Goal: Book appointment/travel/reservation

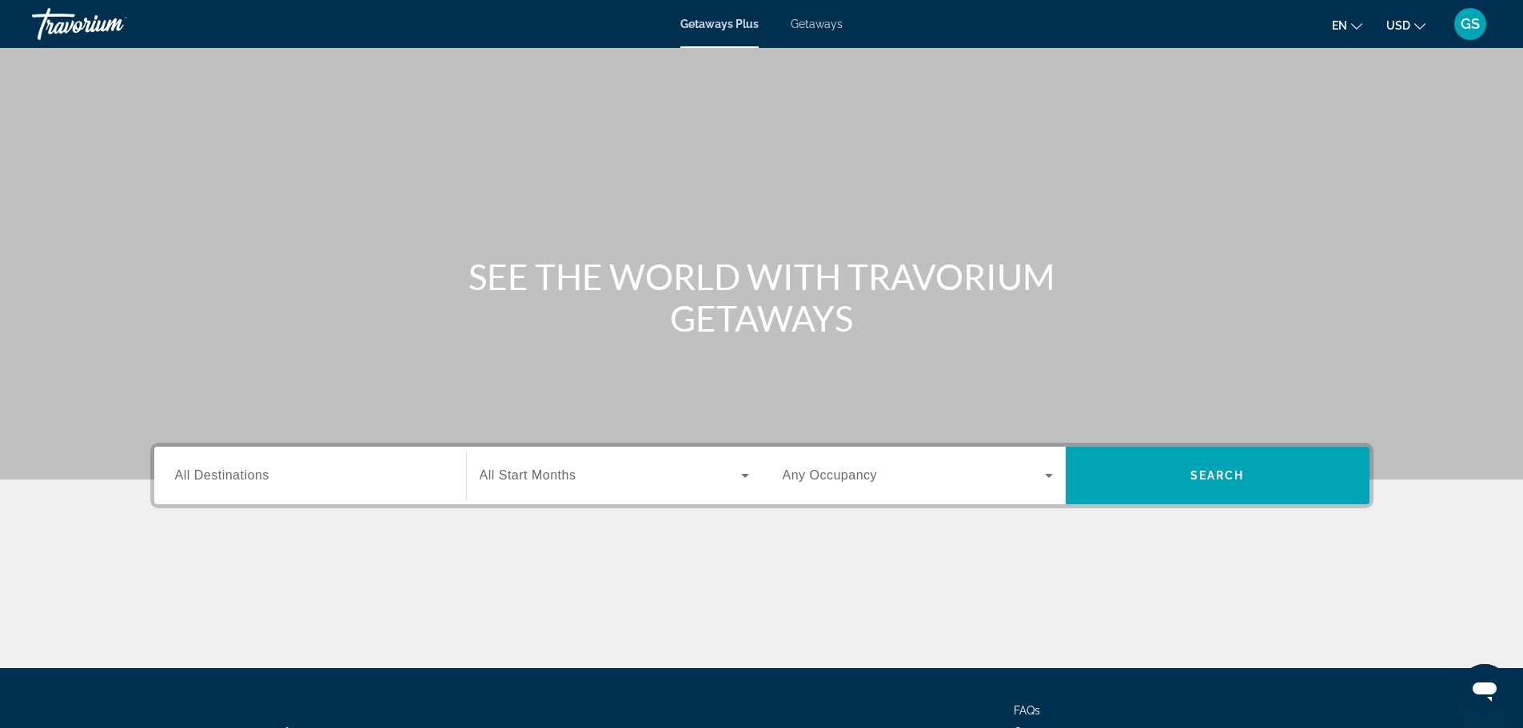
click at [834, 21] on span "Getaways" at bounding box center [817, 24] width 52 height 13
click at [1397, 26] on span "USD" at bounding box center [1398, 25] width 24 height 13
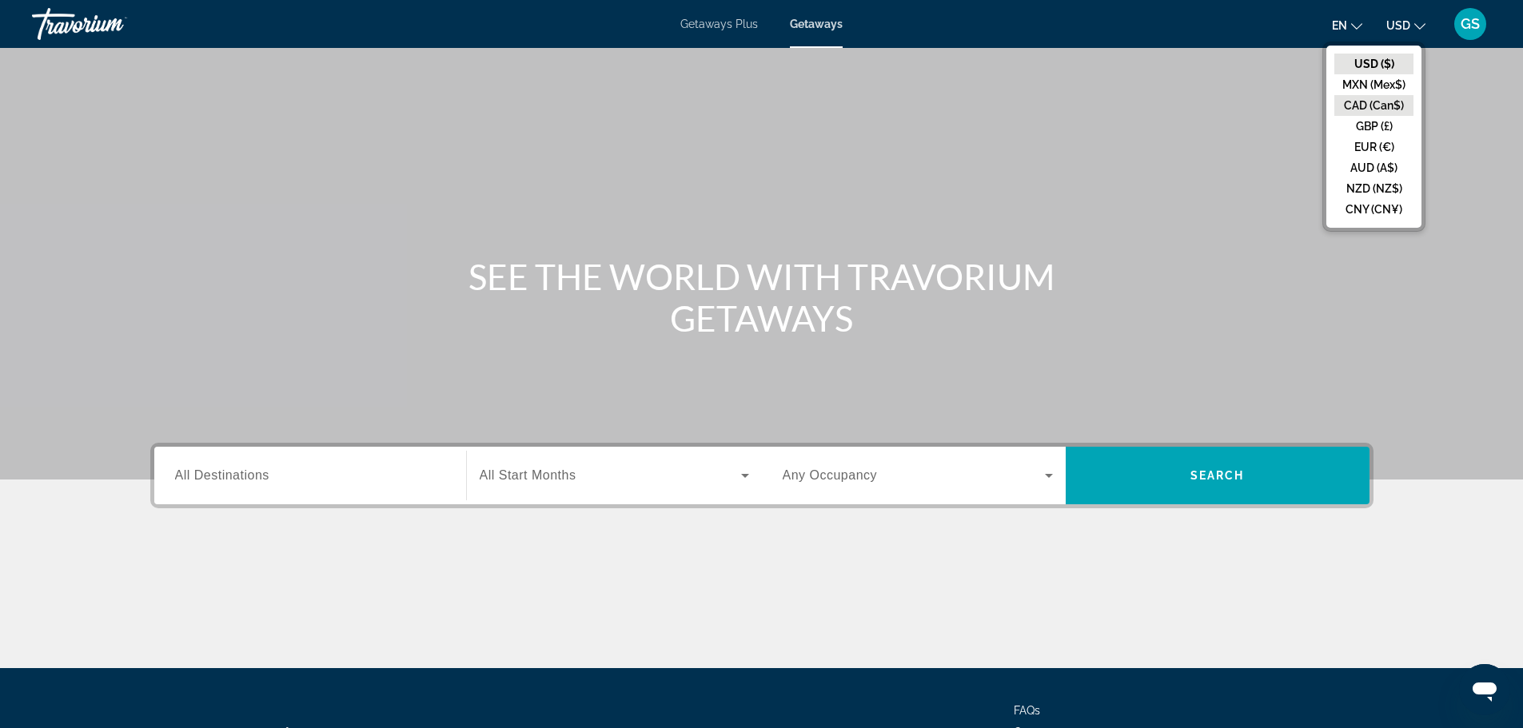
click at [1389, 102] on button "CAD (Can$)" at bounding box center [1373, 105] width 79 height 21
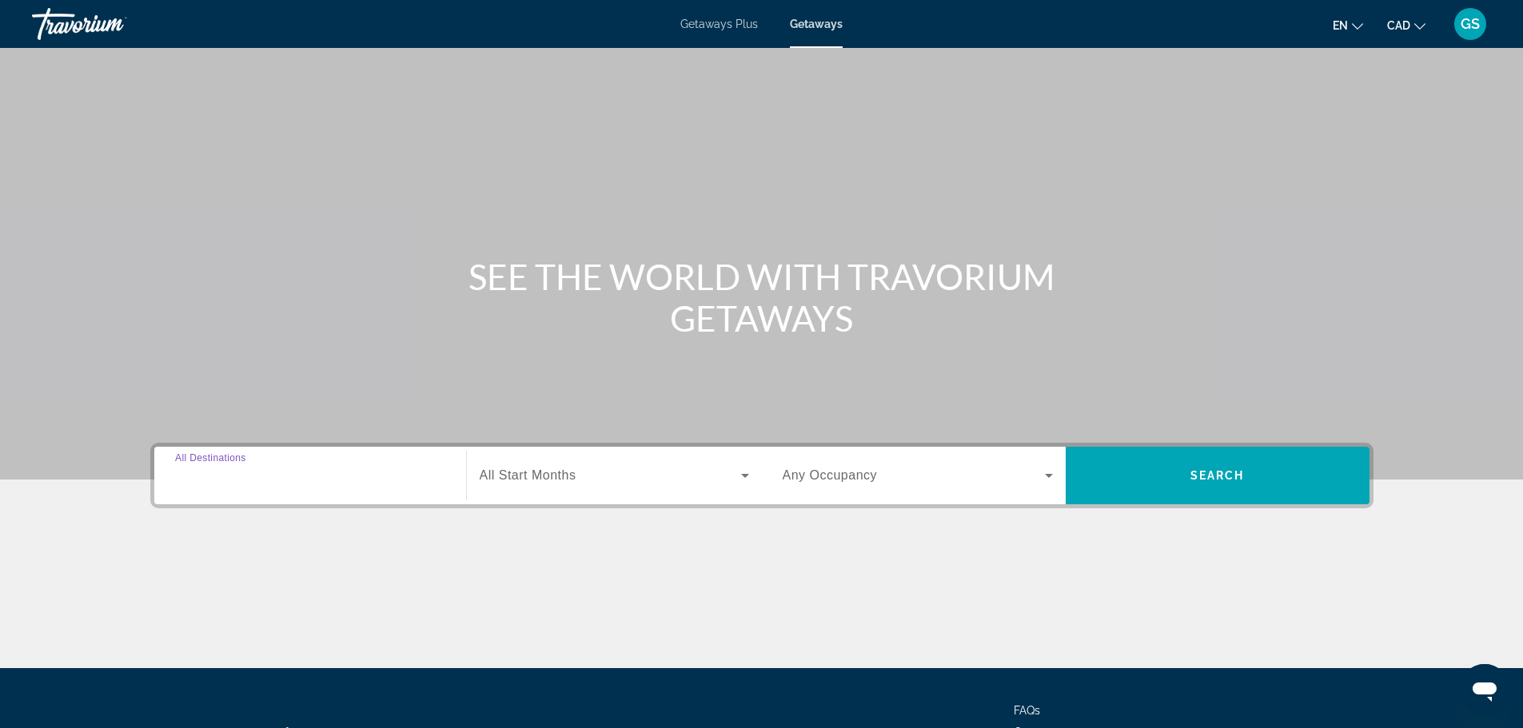
click at [299, 469] on input "Destination All Destinations" at bounding box center [310, 476] width 270 height 19
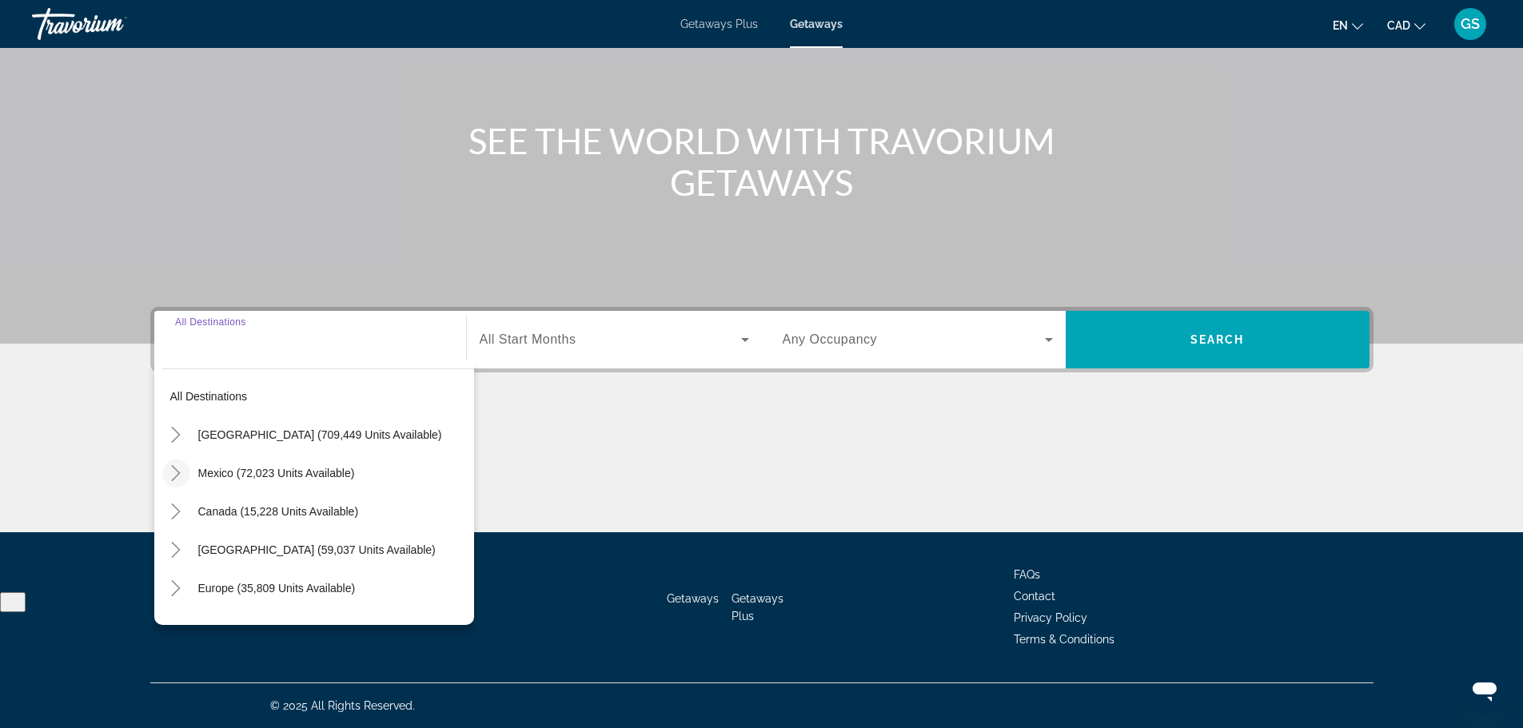
click at [165, 476] on mat-icon "Toggle Mexico (72,023 units available)" at bounding box center [176, 474] width 28 height 28
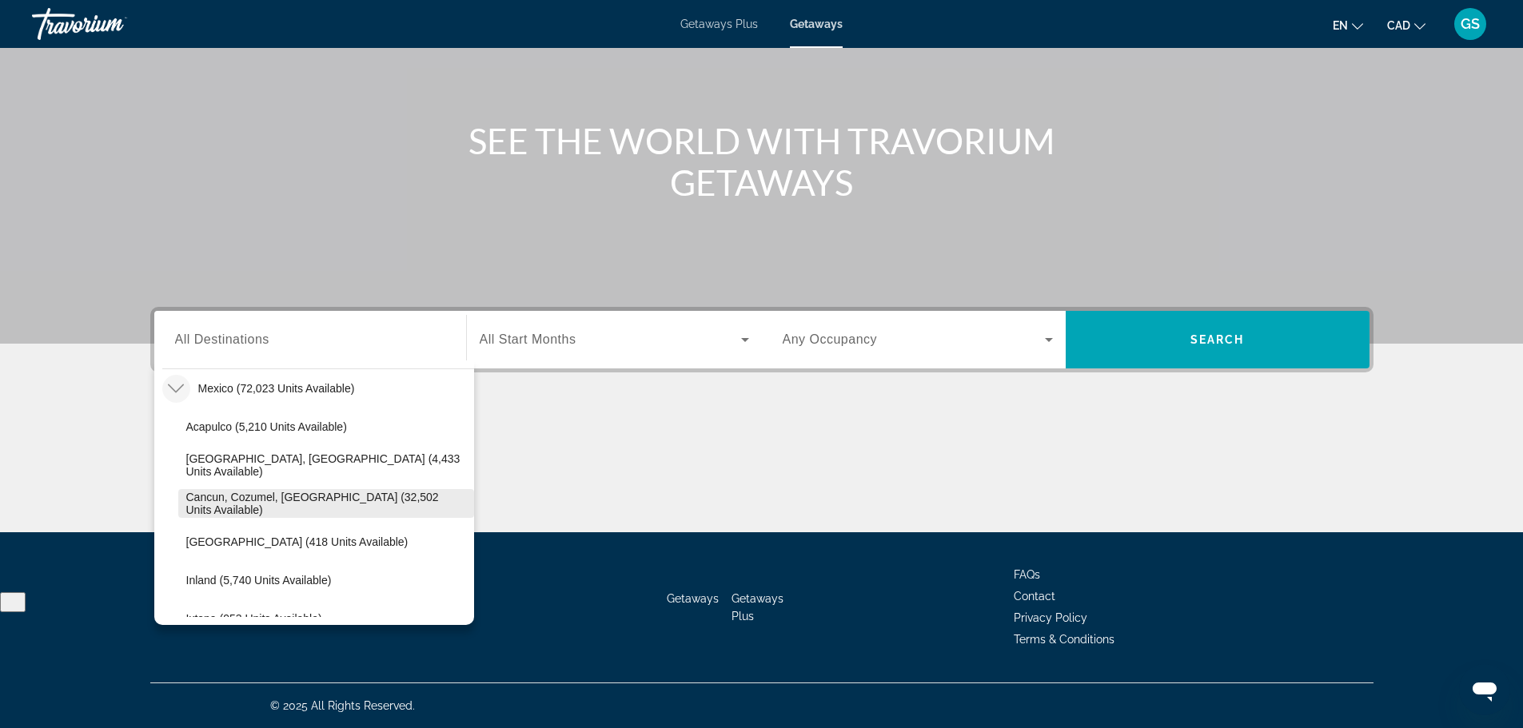
click at [305, 502] on span "Cancun, Cozumel, [GEOGRAPHIC_DATA] (32,502 units available)" at bounding box center [326, 504] width 280 height 26
type input "**********"
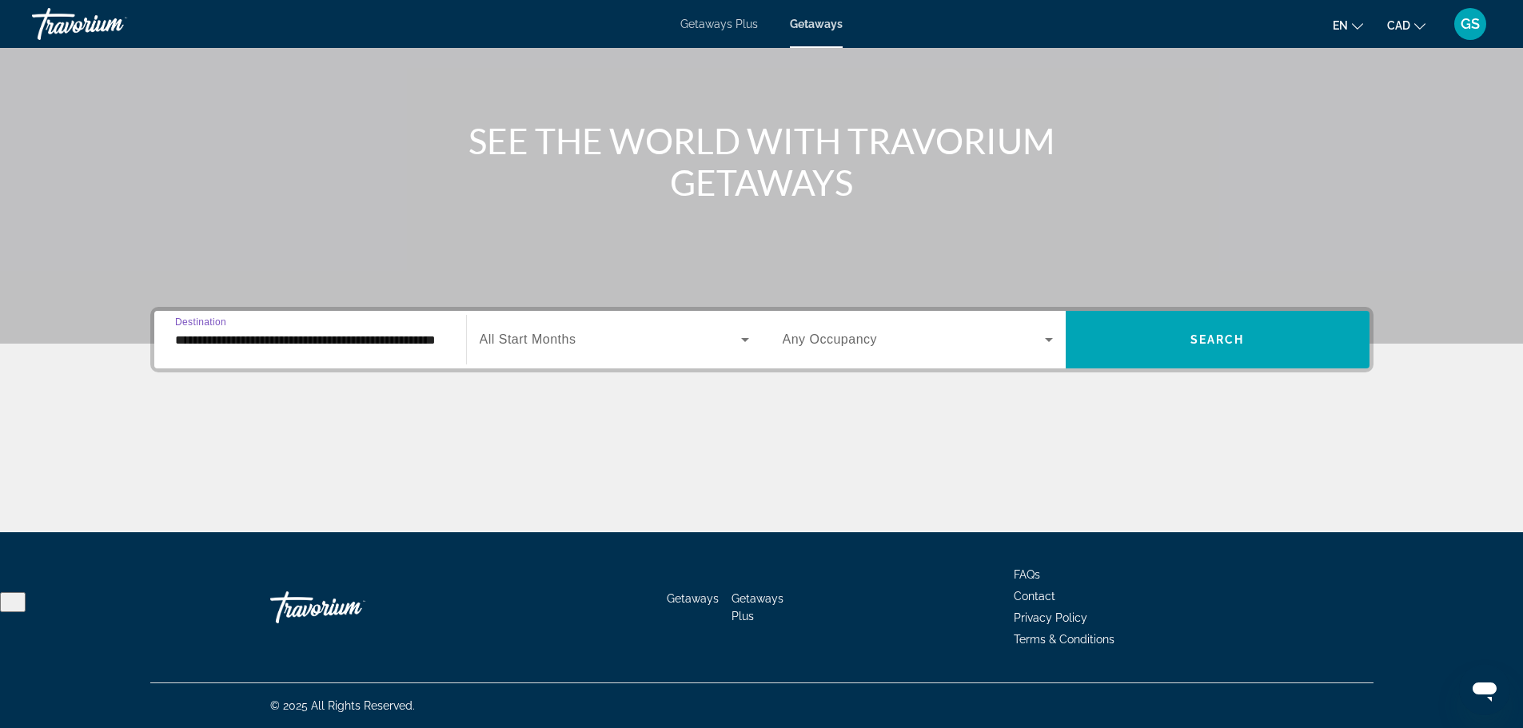
click at [680, 337] on span "Search widget" at bounding box center [610, 339] width 261 height 19
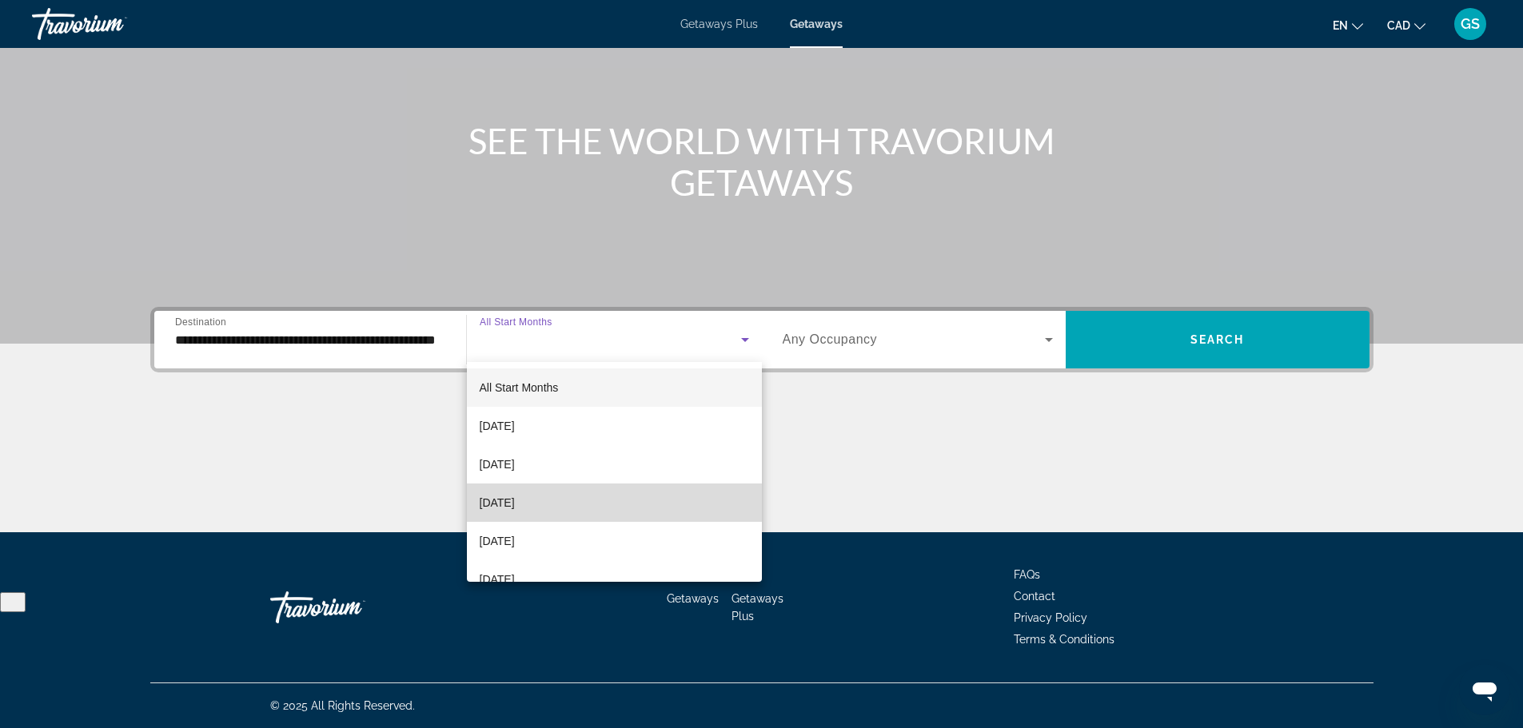
click at [707, 501] on mat-option "[DATE]" at bounding box center [614, 503] width 295 height 38
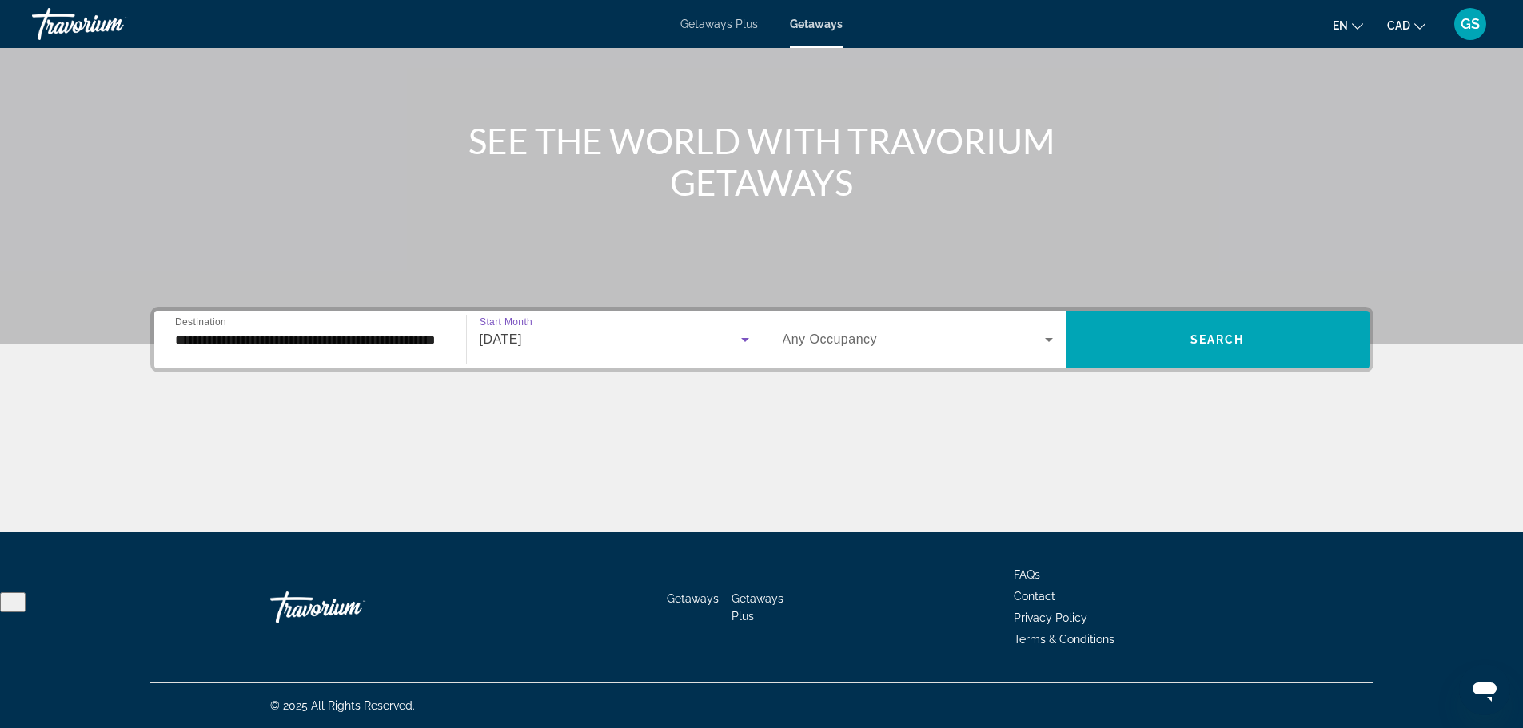
click at [900, 333] on span "Search widget" at bounding box center [914, 339] width 262 height 19
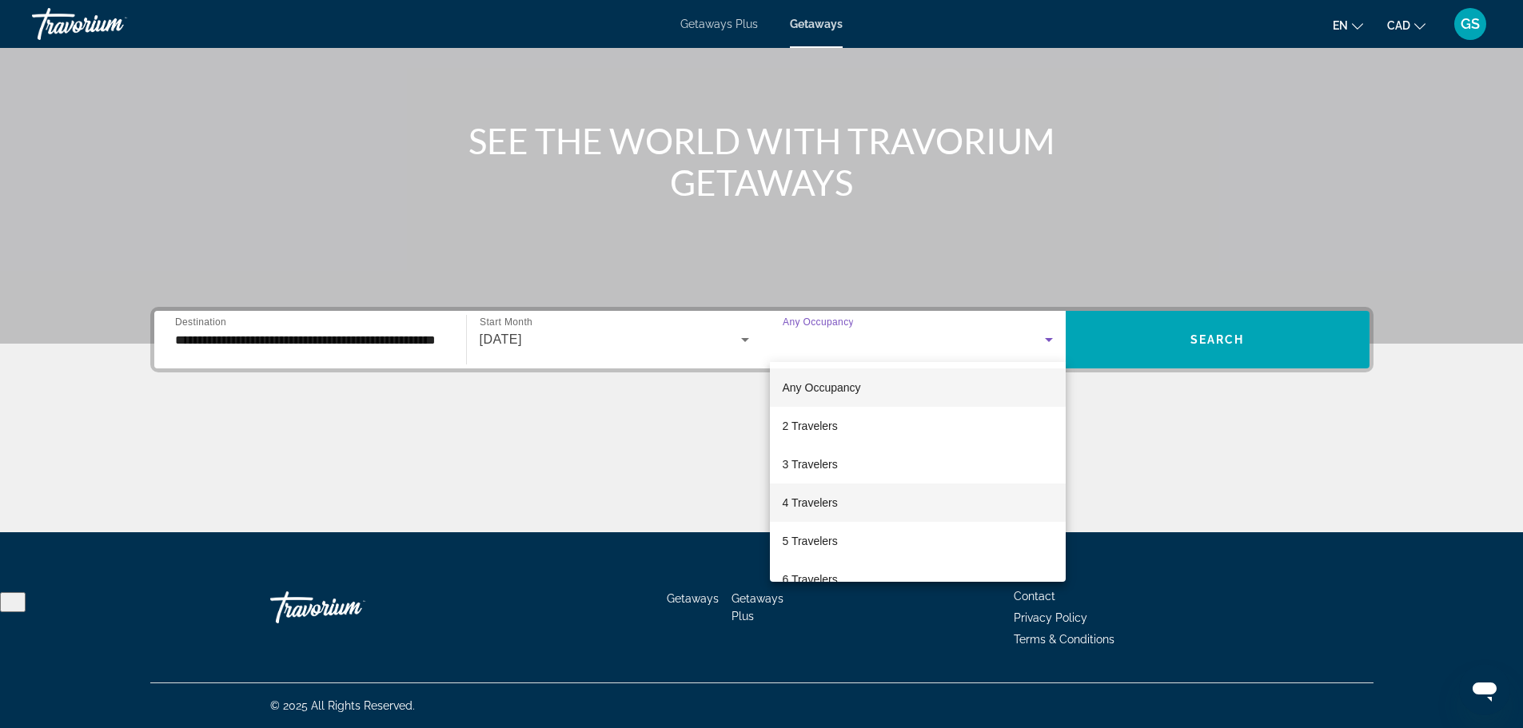
click at [897, 504] on mat-option "4 Travelers" at bounding box center [918, 503] width 296 height 38
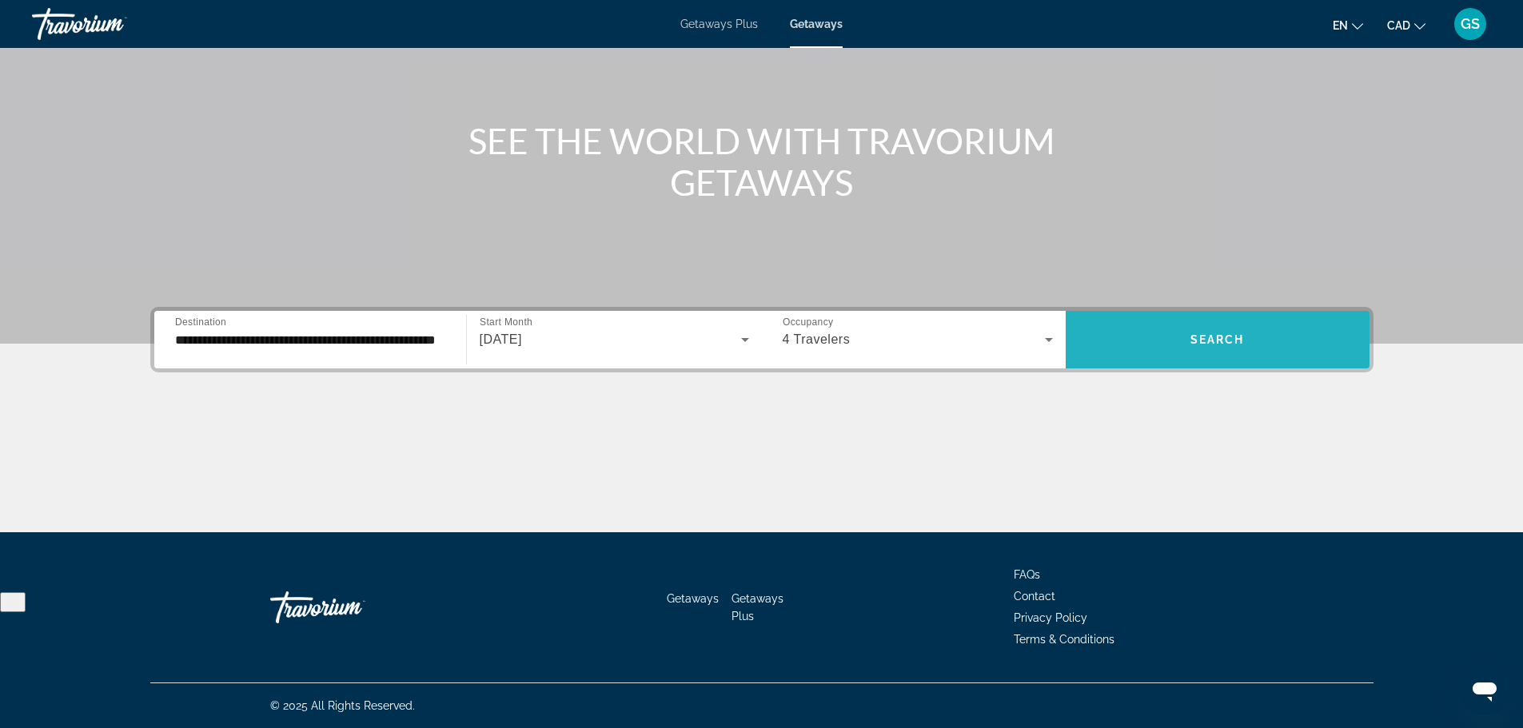
click at [1160, 345] on span "Search widget" at bounding box center [1218, 340] width 304 height 38
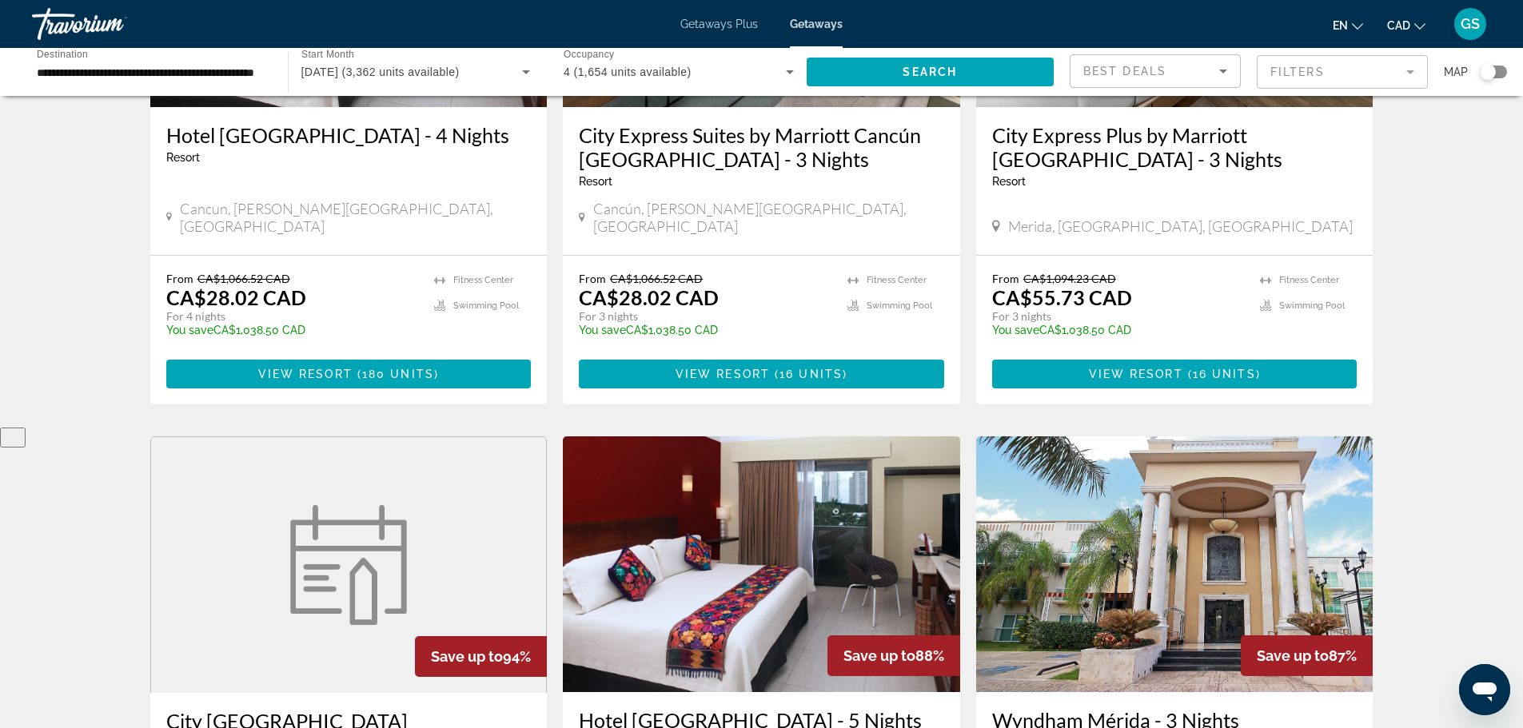
scroll to position [320, 0]
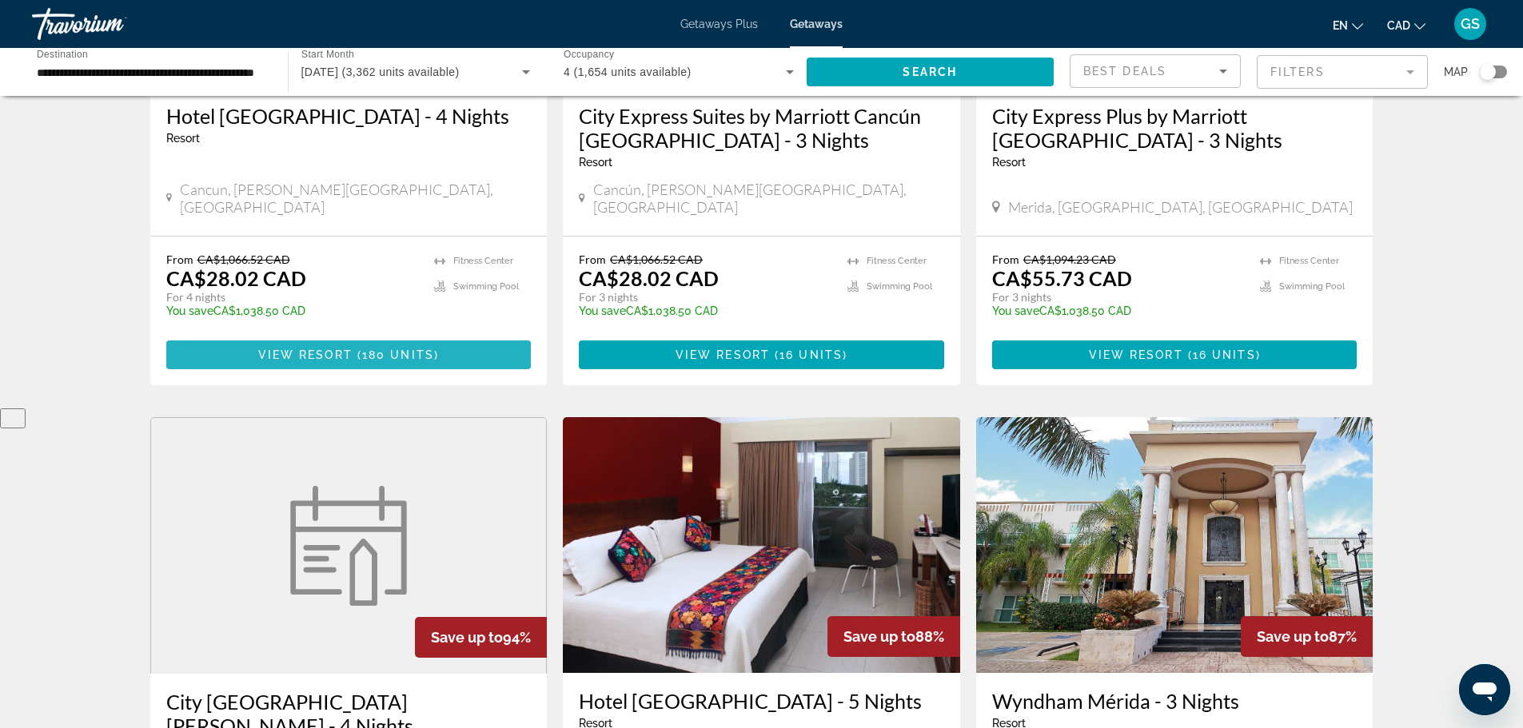
click at [348, 349] on span "View Resort" at bounding box center [305, 355] width 94 height 13
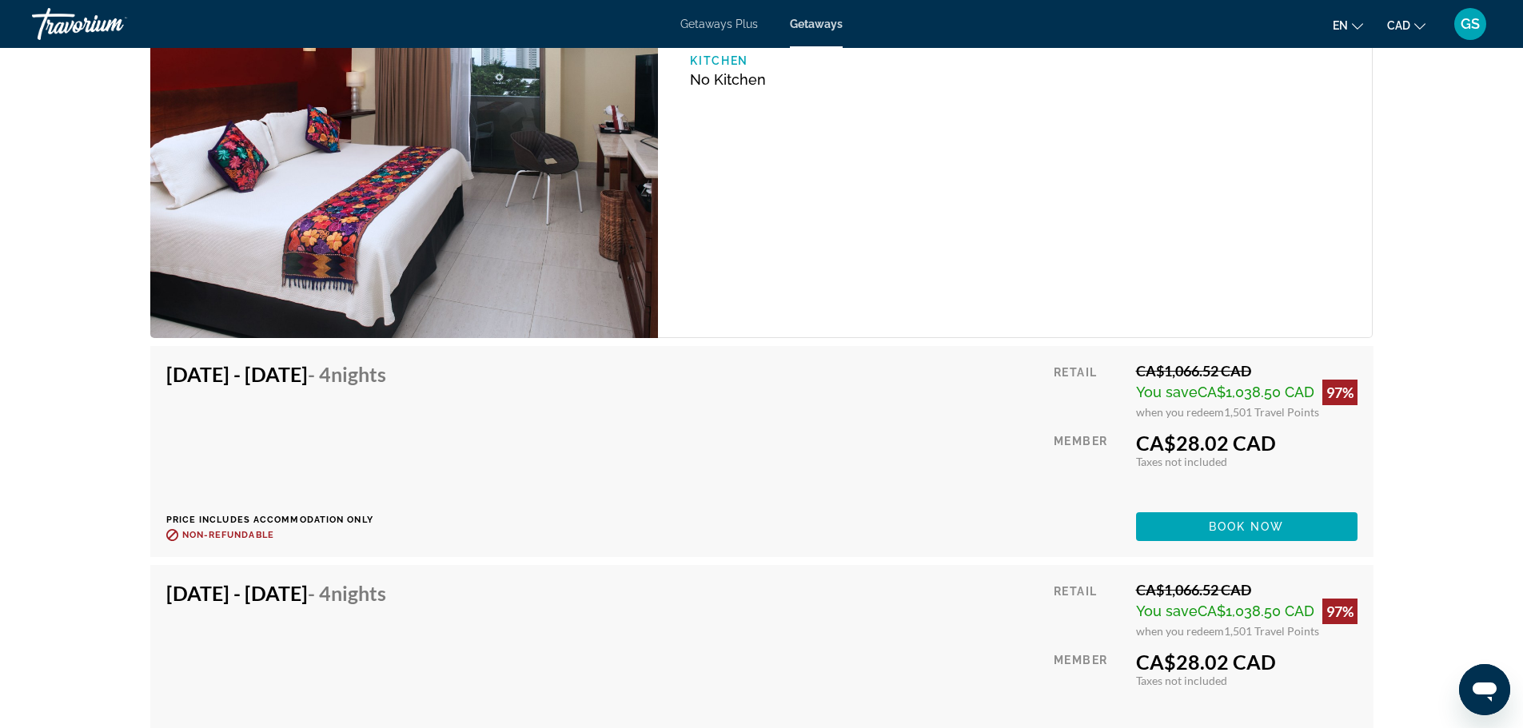
scroll to position [2759, 0]
